Goal: Task Accomplishment & Management: Complete application form

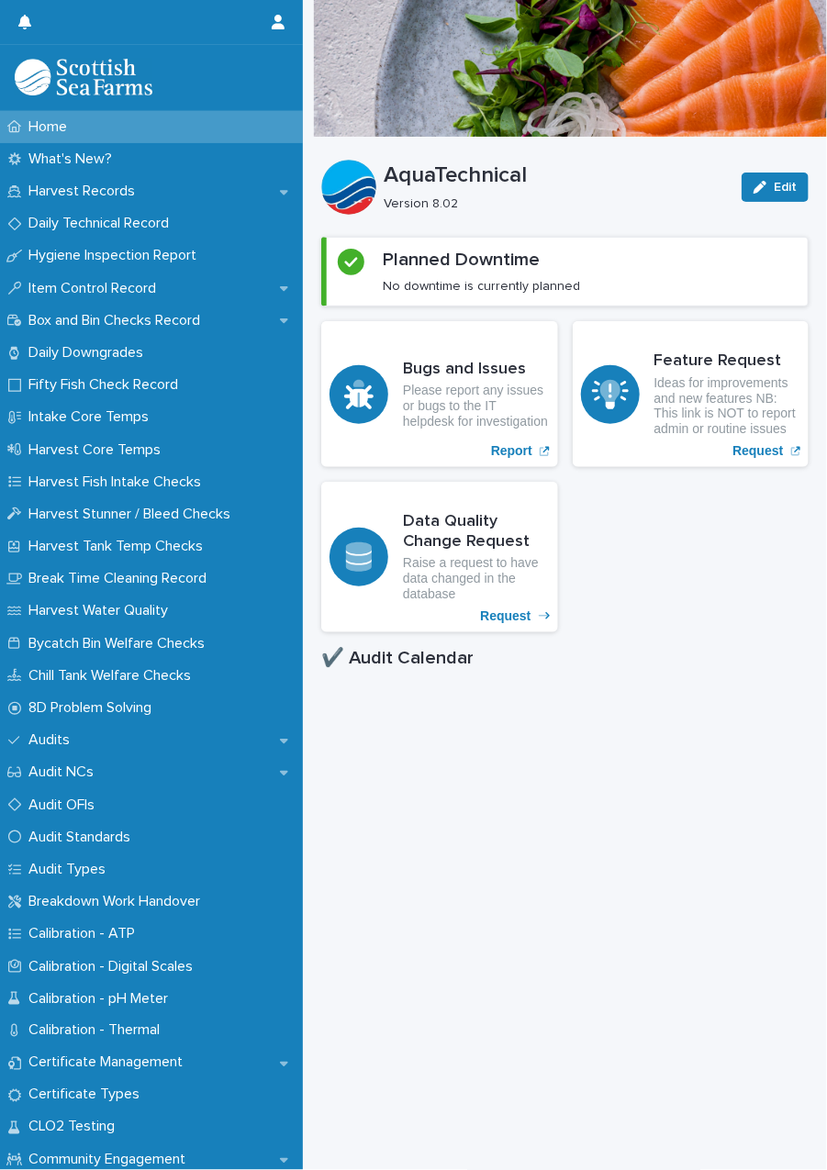
click at [107, 191] on p "Harvest Records" at bounding box center [85, 191] width 128 height 17
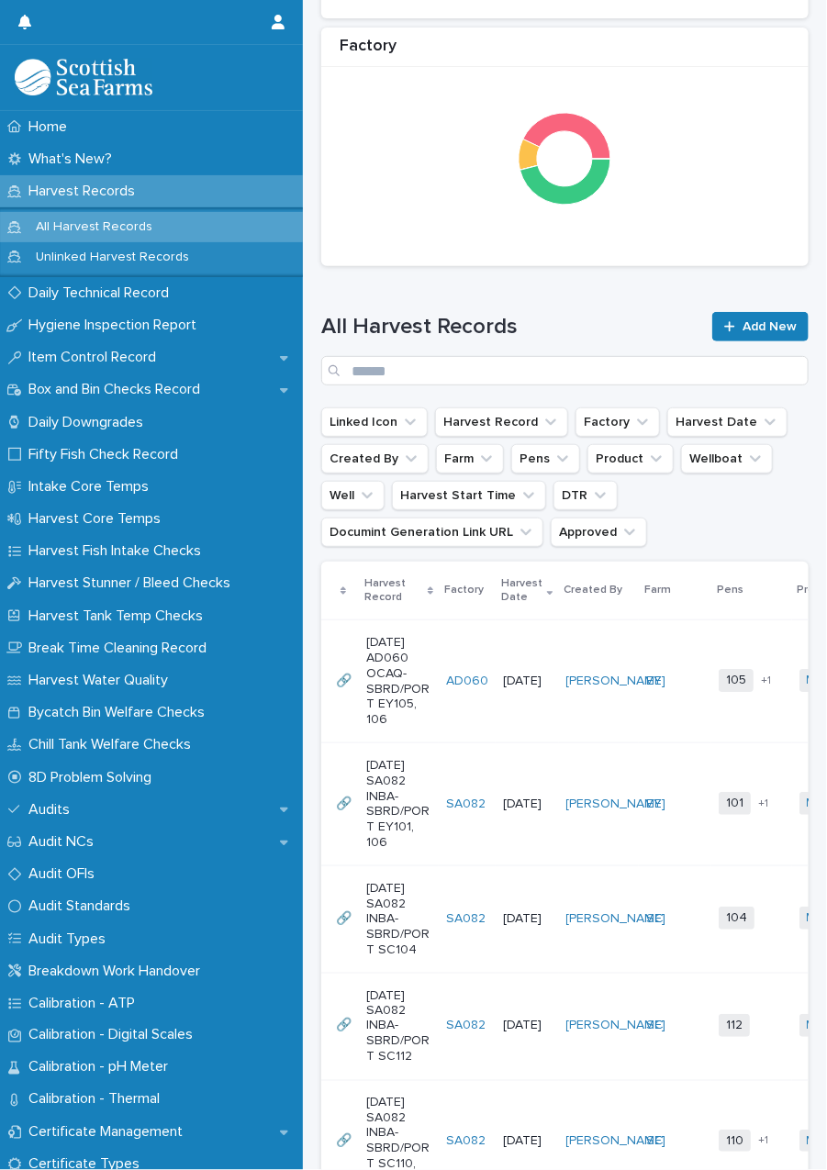
scroll to position [886, 0]
click at [576, 688] on link "[PERSON_NAME]" at bounding box center [616, 681] width 100 height 16
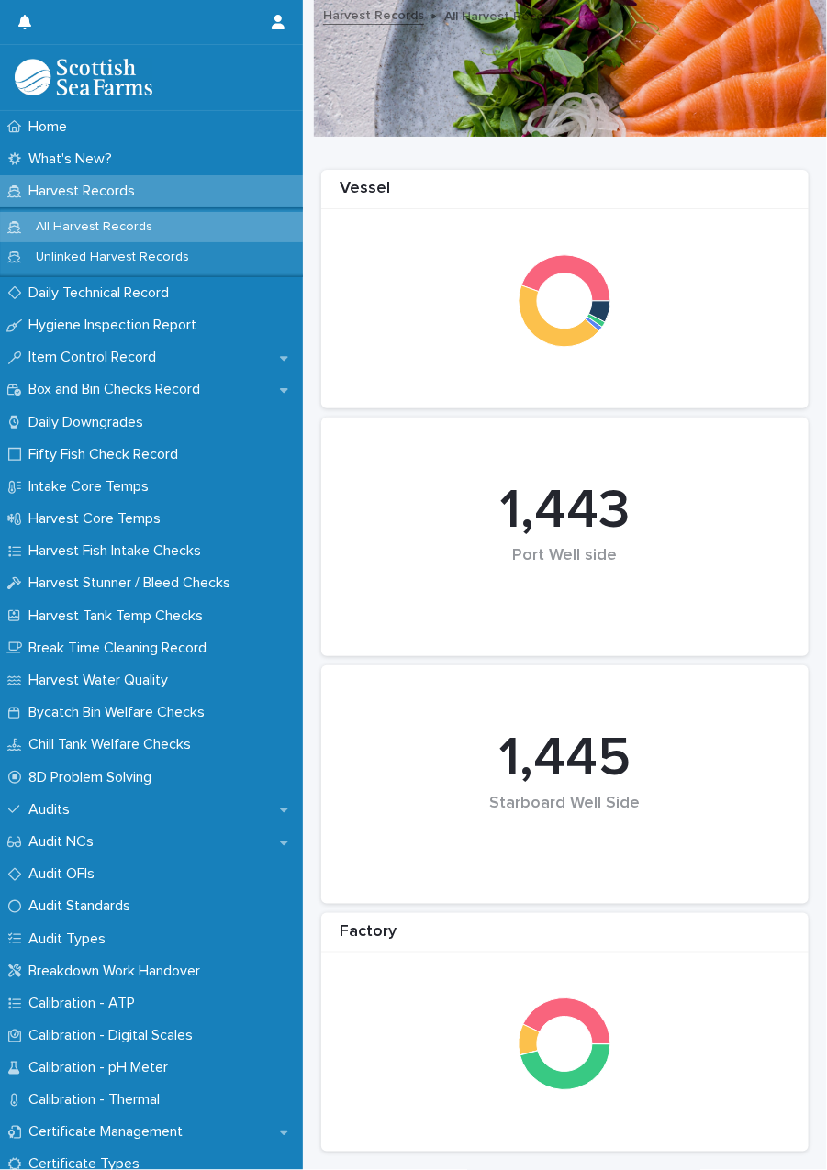
click at [490, 639] on div "1,443 Port Well side" at bounding box center [564, 537] width 469 height 220
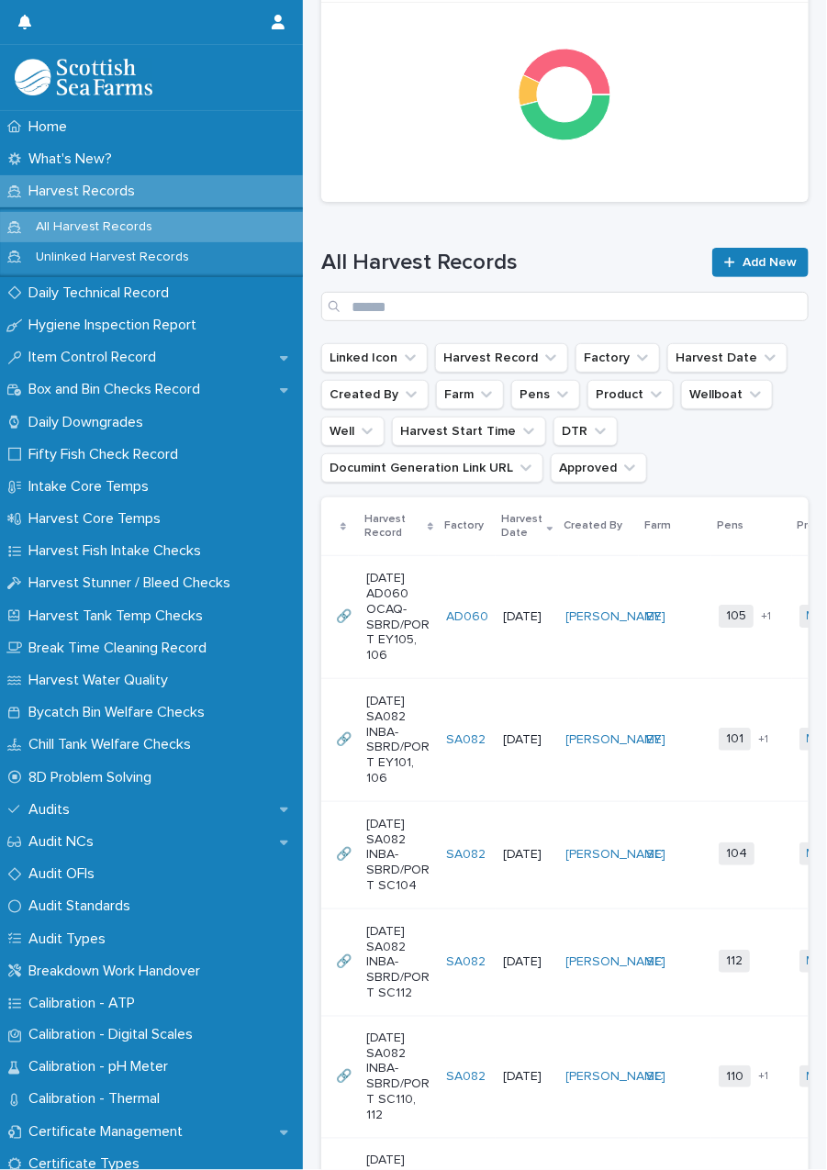
click at [417, 629] on p "[DATE] AD060 OCAQ-SBRD/PORT EY105, 106" at bounding box center [398, 617] width 65 height 93
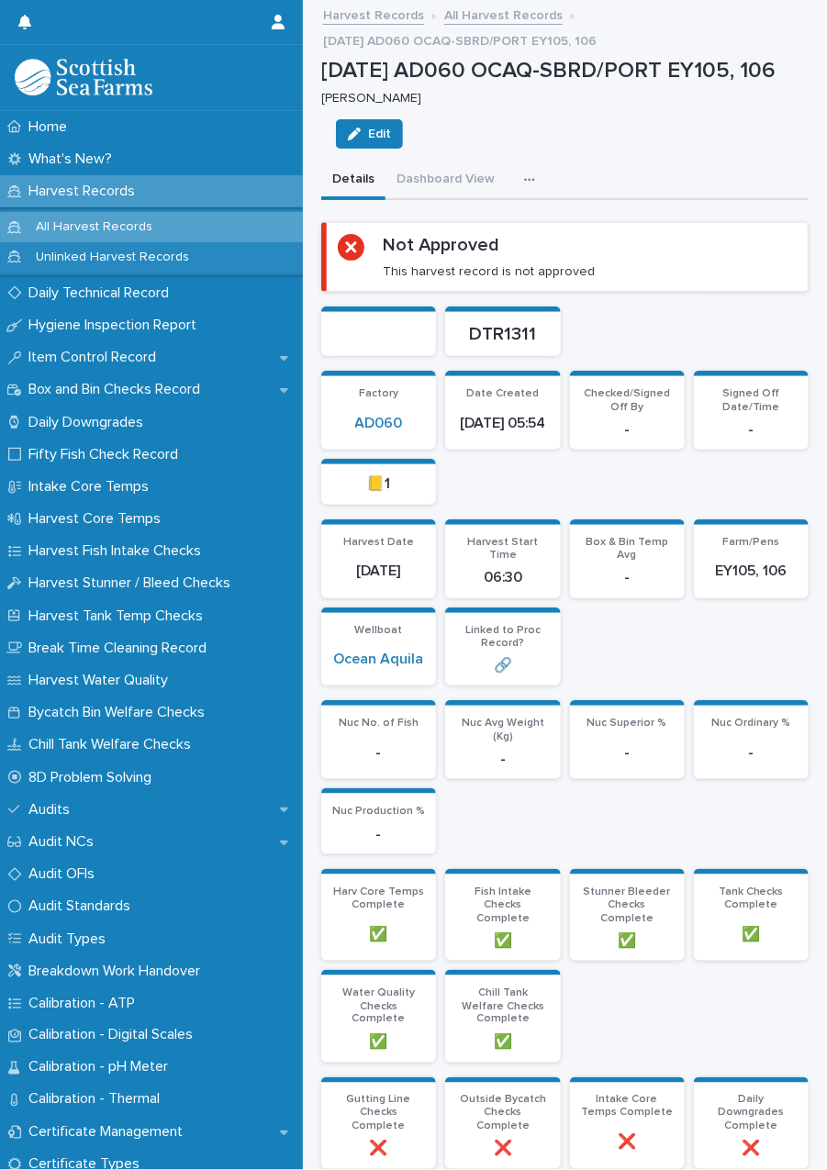
click at [539, 195] on button "button" at bounding box center [533, 179] width 40 height 37
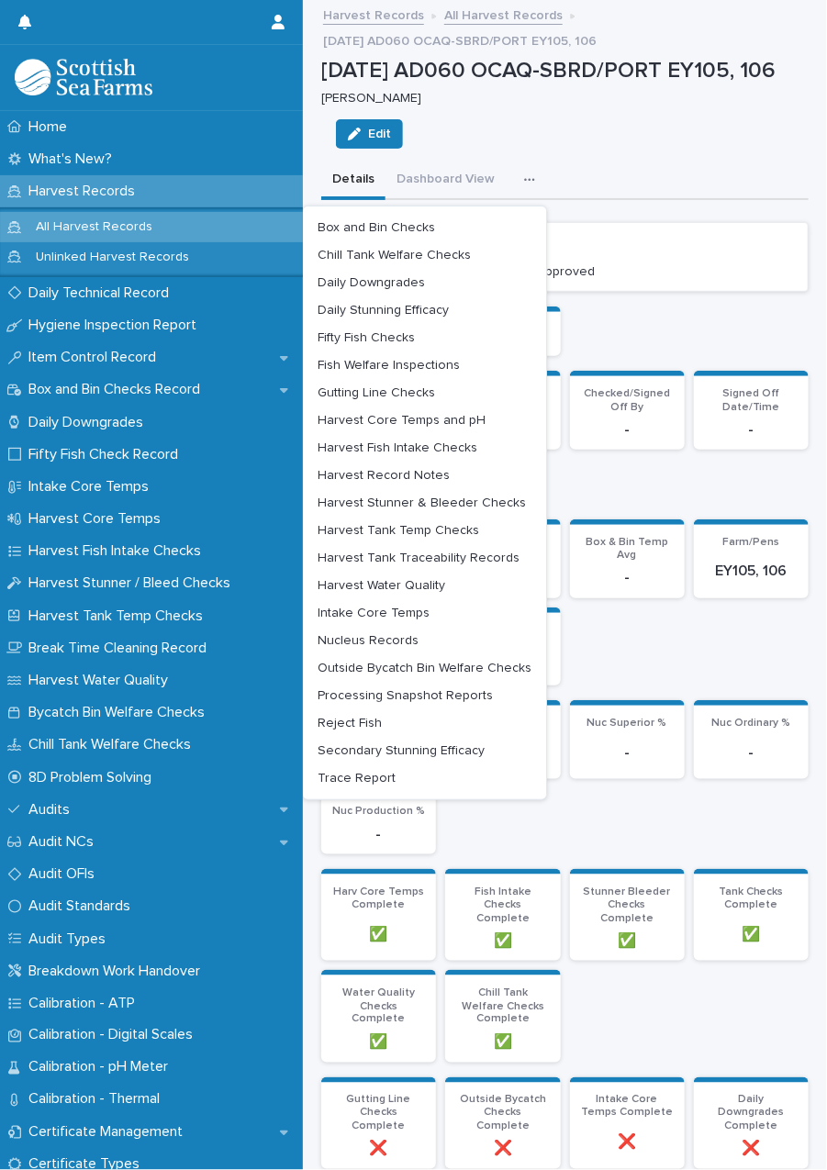
click at [408, 344] on span "Fifty Fish Checks" at bounding box center [365, 337] width 97 height 13
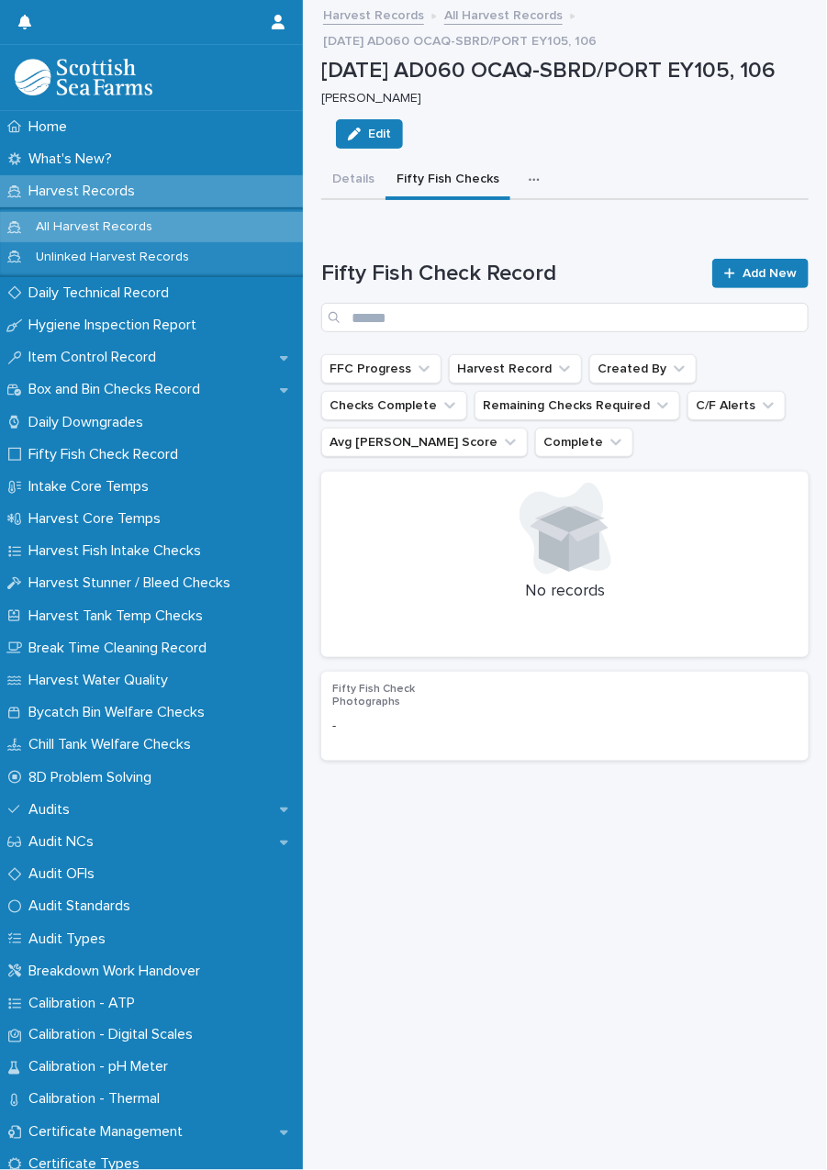
click at [748, 287] on link "Add New" at bounding box center [760, 273] width 96 height 29
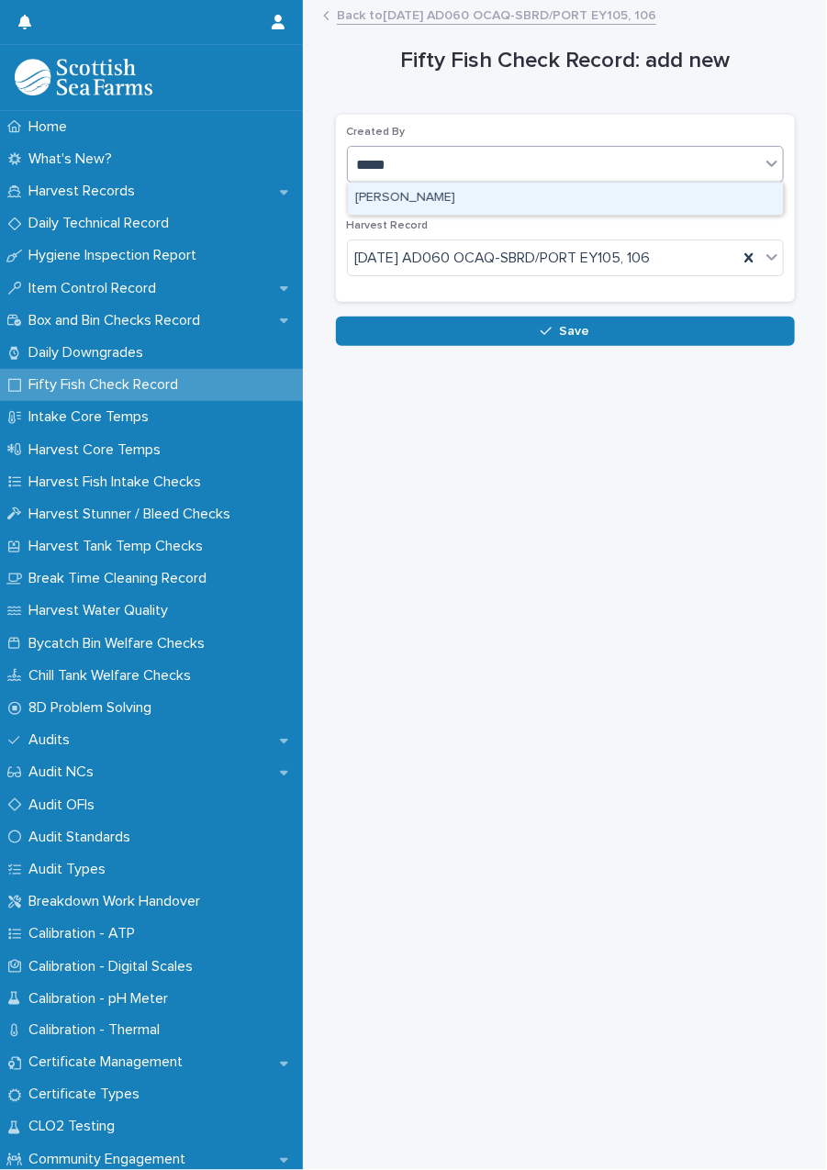
click at [469, 194] on div "[PERSON_NAME]" at bounding box center [565, 199] width 435 height 32
type input "*****"
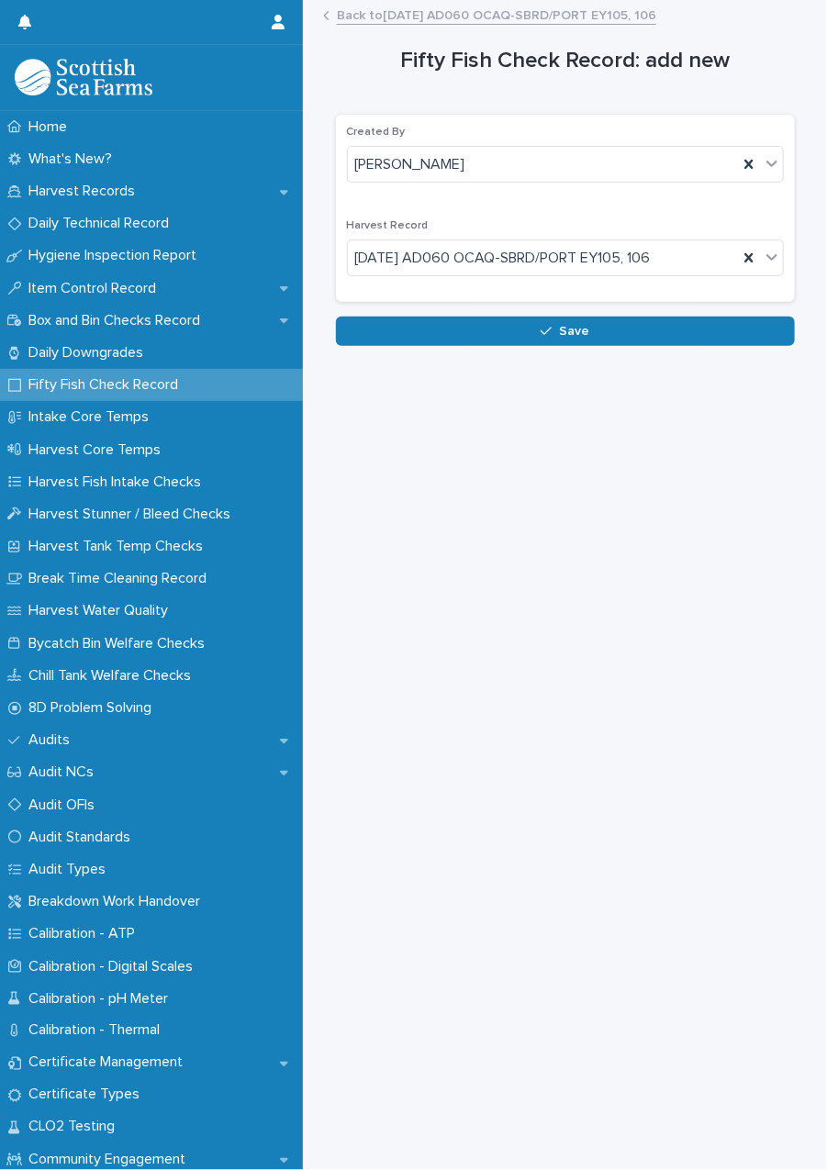
click at [570, 328] on span "Save" at bounding box center [574, 331] width 30 height 13
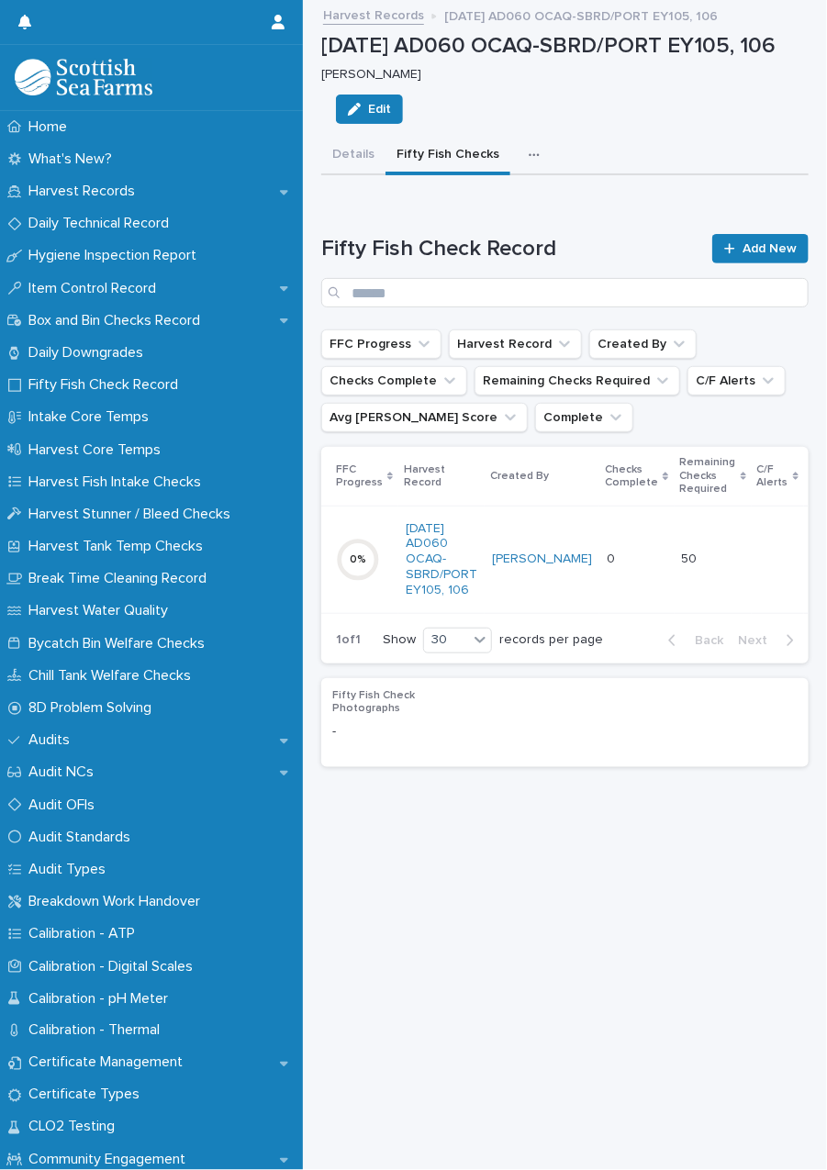
click at [518, 551] on td "[PERSON_NAME]" at bounding box center [541, 559] width 115 height 107
